Goal: Task Accomplishment & Management: Complete application form

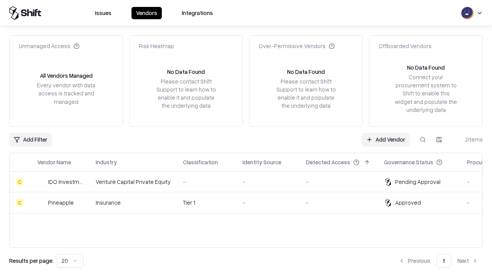
click at [386, 139] on link "Add Vendor" at bounding box center [386, 140] width 48 height 14
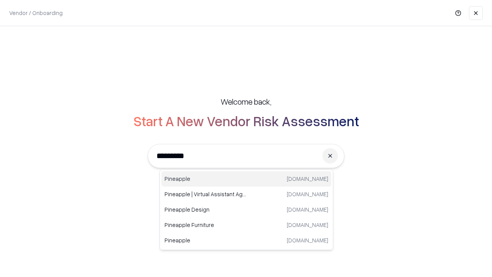
click at [247, 179] on div "Pineapple [DOMAIN_NAME]" at bounding box center [247, 178] width 170 height 15
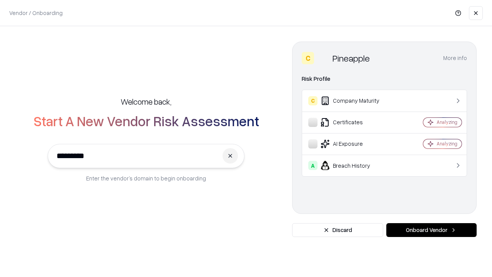
type input "*********"
click at [432, 230] on button "Onboard Vendor" at bounding box center [432, 230] width 90 height 14
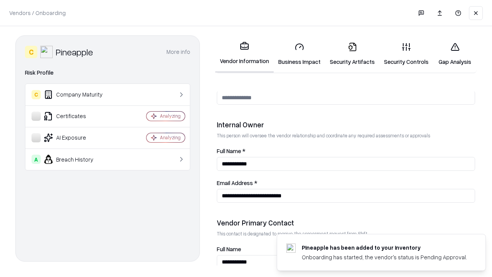
scroll to position [398, 0]
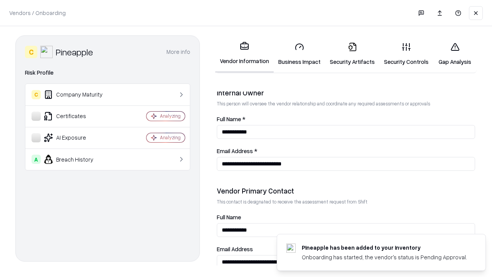
click at [300, 54] on link "Business Impact" at bounding box center [300, 54] width 52 height 36
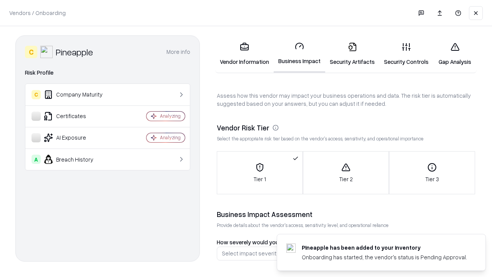
click at [352, 54] on link "Security Artifacts" at bounding box center [352, 54] width 54 height 36
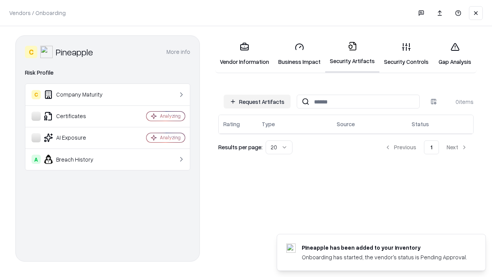
click at [257, 102] on button "Request Artifacts" at bounding box center [257, 102] width 67 height 14
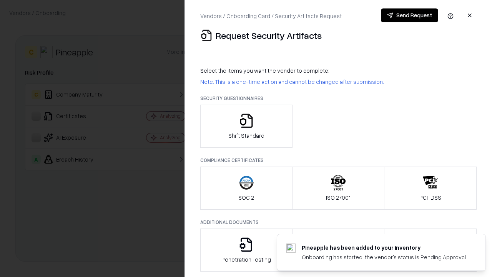
click at [246, 126] on icon "button" at bounding box center [246, 120] width 15 height 15
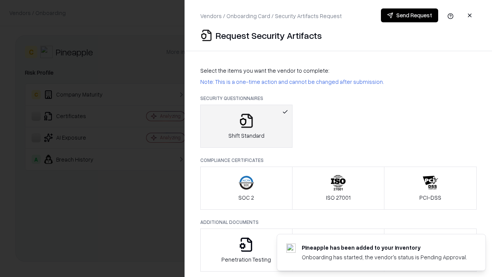
click at [410, 15] on button "Send Request" at bounding box center [409, 15] width 57 height 14
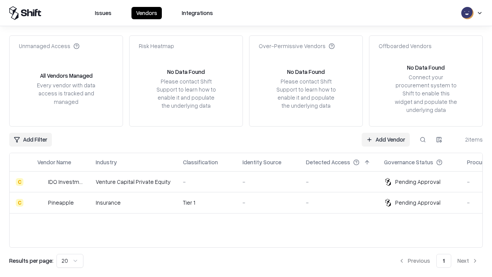
click at [386, 139] on link "Add Vendor" at bounding box center [386, 140] width 48 height 14
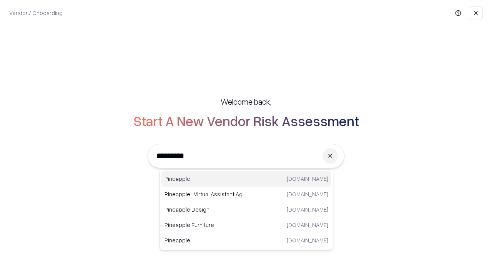
click at [247, 179] on div "Pineapple [DOMAIN_NAME]" at bounding box center [247, 178] width 170 height 15
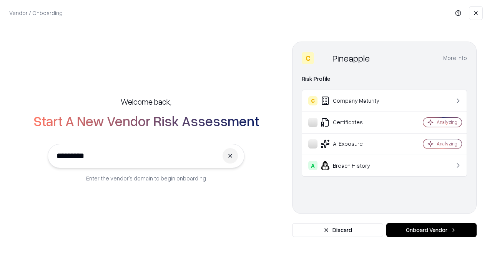
type input "*********"
click at [432, 230] on button "Onboard Vendor" at bounding box center [432, 230] width 90 height 14
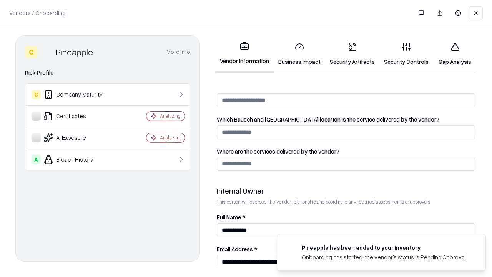
scroll to position [398, 0]
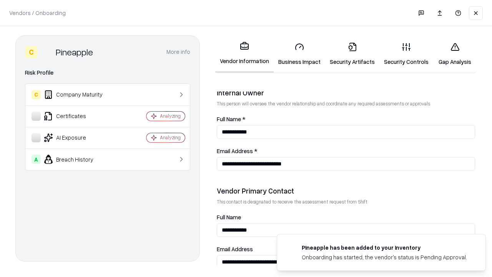
click at [455, 54] on link "Gap Analysis" at bounding box center [454, 54] width 43 height 36
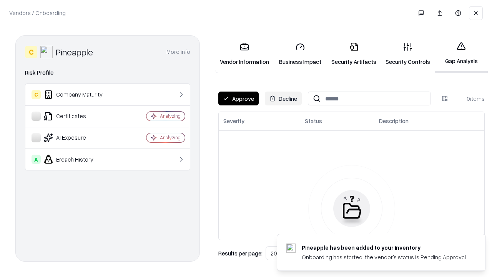
click at [238, 98] on button "Approve" at bounding box center [238, 99] width 40 height 14
